Goal: Navigation & Orientation: Find specific page/section

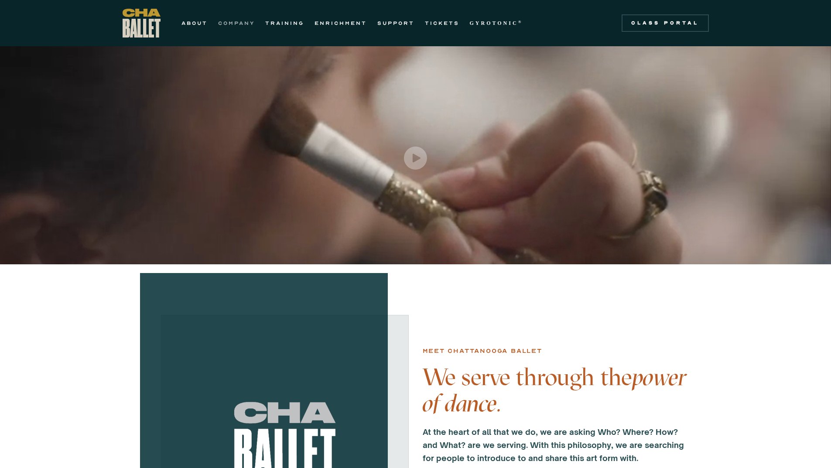
click at [250, 24] on link "COMPANY" at bounding box center [236, 23] width 37 height 10
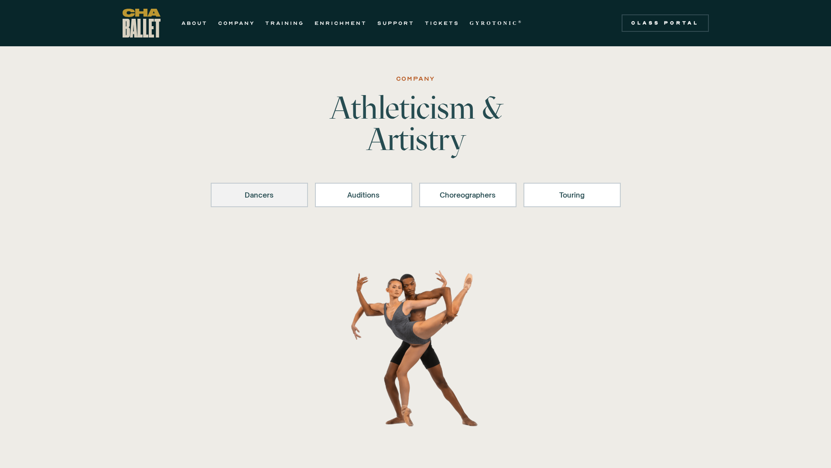
click at [284, 201] on link "Dancers" at bounding box center [259, 195] width 97 height 24
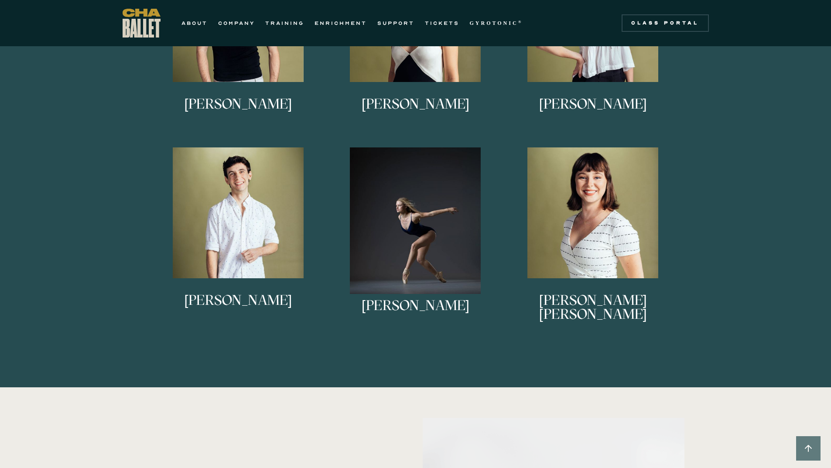
scroll to position [520, 0]
